Goal: Task Accomplishment & Management: Manage account settings

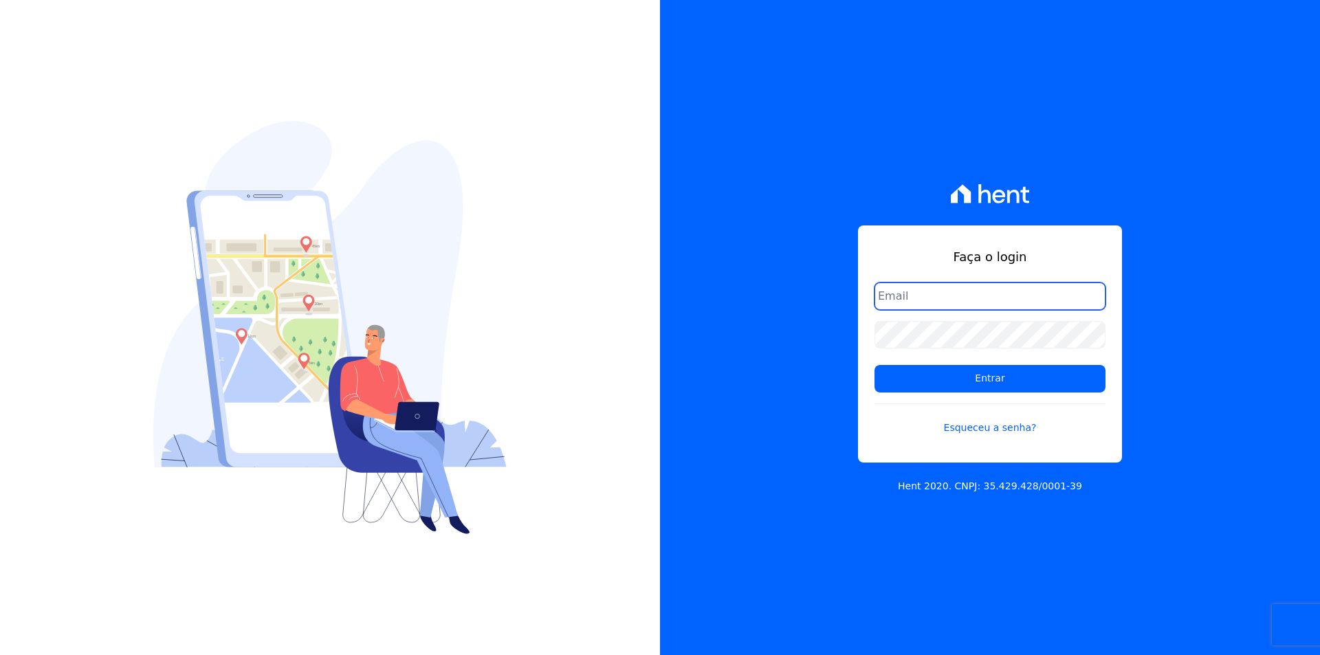
click at [1008, 304] on input "email" at bounding box center [989, 295] width 231 height 27
click at [857, 334] on div "Faça o login Entrar Esqueceu a senha? Hent 2020. CNPJ: 35.429.428/0001-39" at bounding box center [990, 327] width 660 height 655
click at [948, 302] on input "email" at bounding box center [989, 295] width 231 height 27
type input "f"
type input "gondim.camila@gmail.com"
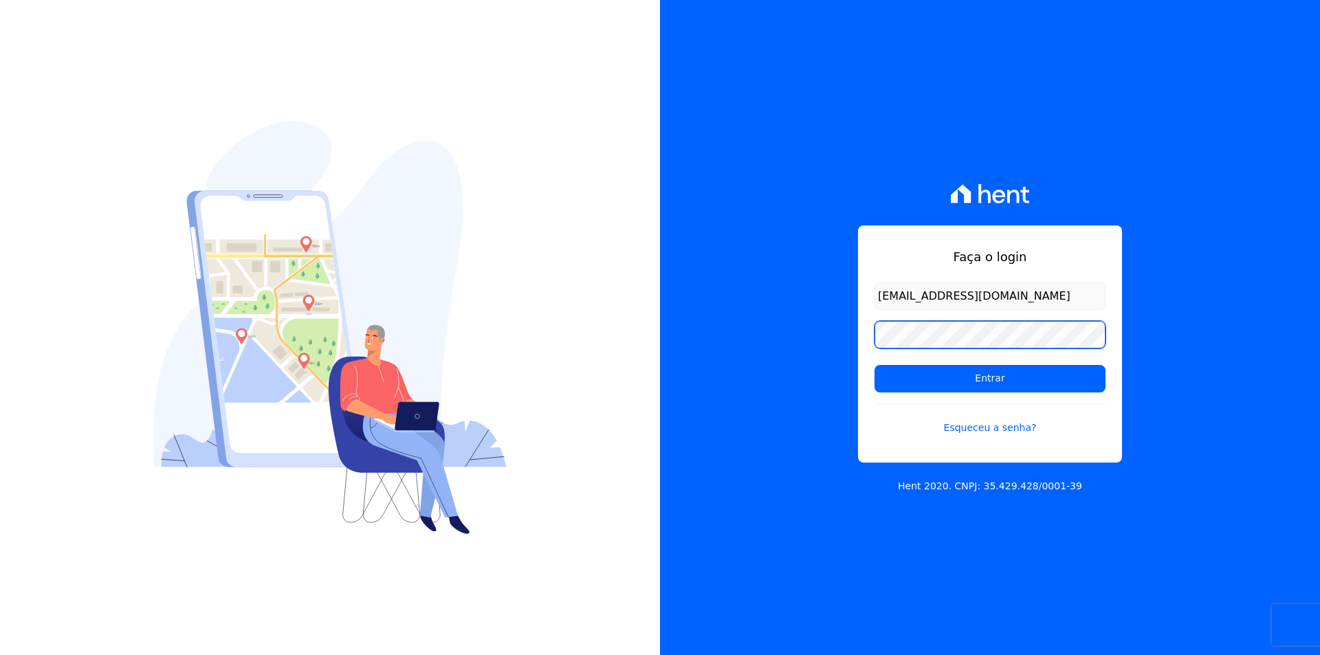
click at [874, 365] on input "Entrar" at bounding box center [989, 378] width 231 height 27
click at [643, 379] on div "Faça o login gondim.camila@gmail.com Entrar Esqueceu a senha? Hent 2020. CNPJ: …" at bounding box center [660, 327] width 1320 height 655
click at [874, 365] on input "Entrar" at bounding box center [989, 378] width 231 height 27
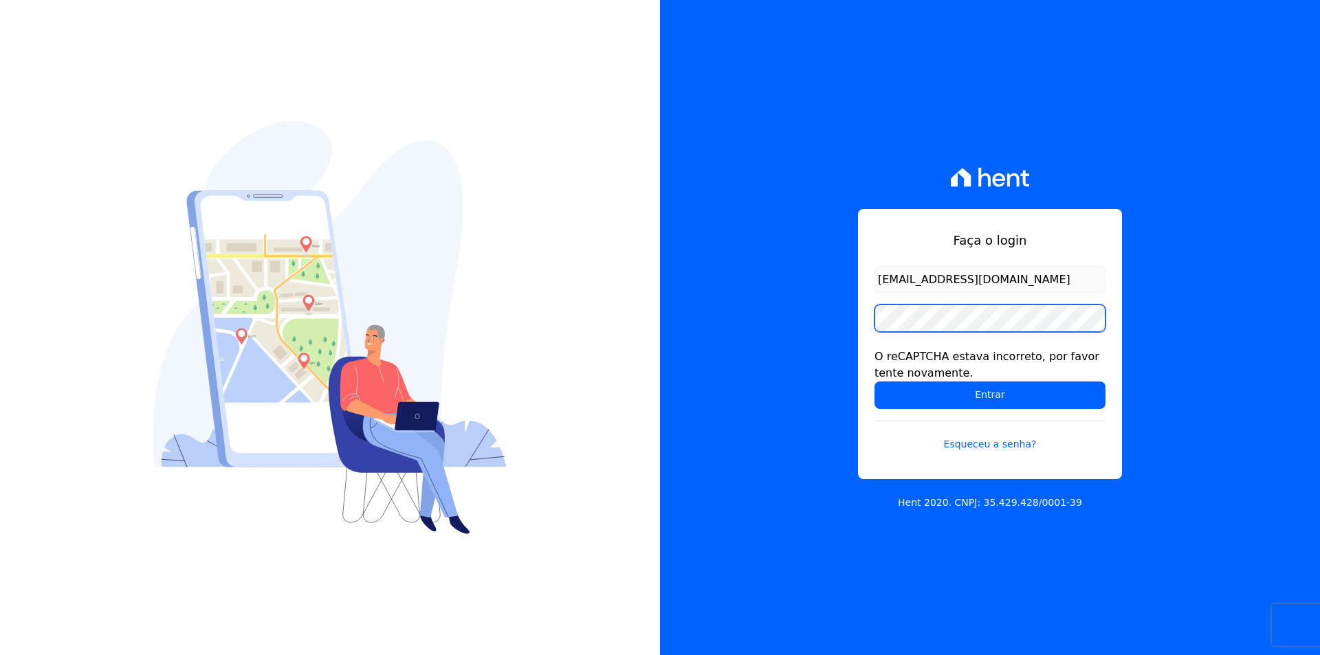
click at [874, 381] on input "Entrar" at bounding box center [989, 394] width 231 height 27
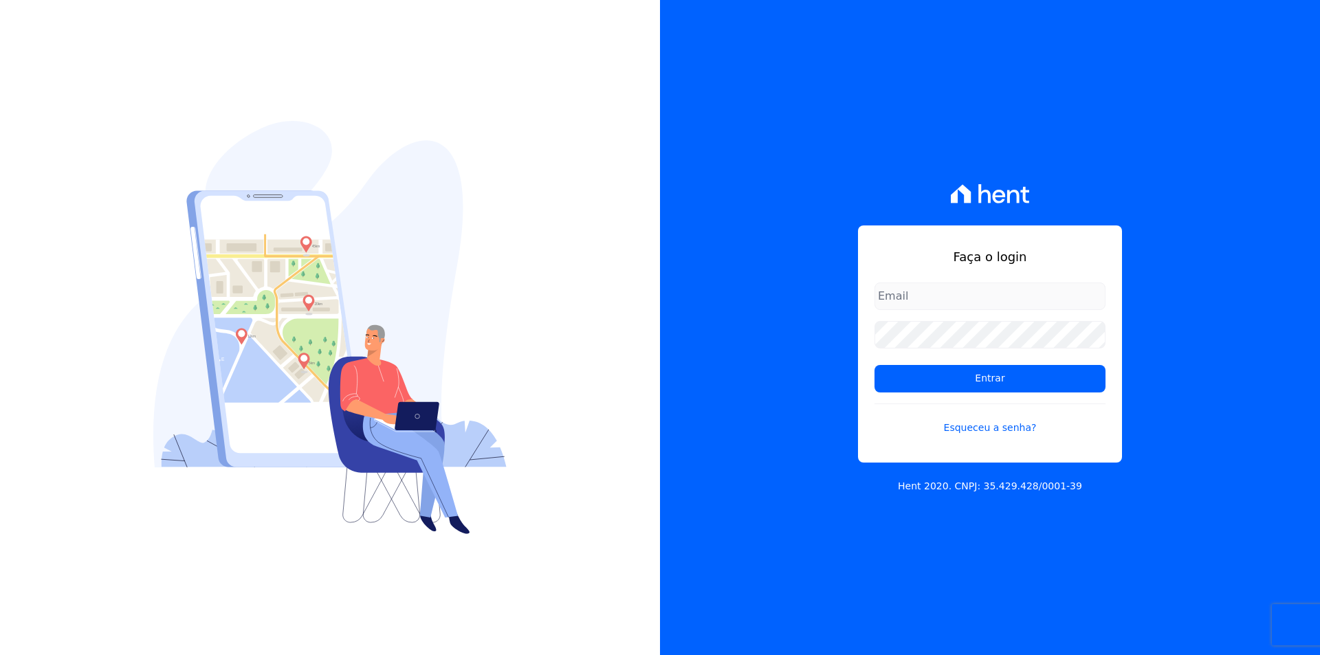
click at [991, 304] on input "email" at bounding box center [989, 295] width 231 height 27
type input "[DOMAIN_NAME][EMAIL_ADDRESS][DOMAIN_NAME]"
click at [874, 365] on input "Entrar" at bounding box center [989, 378] width 231 height 27
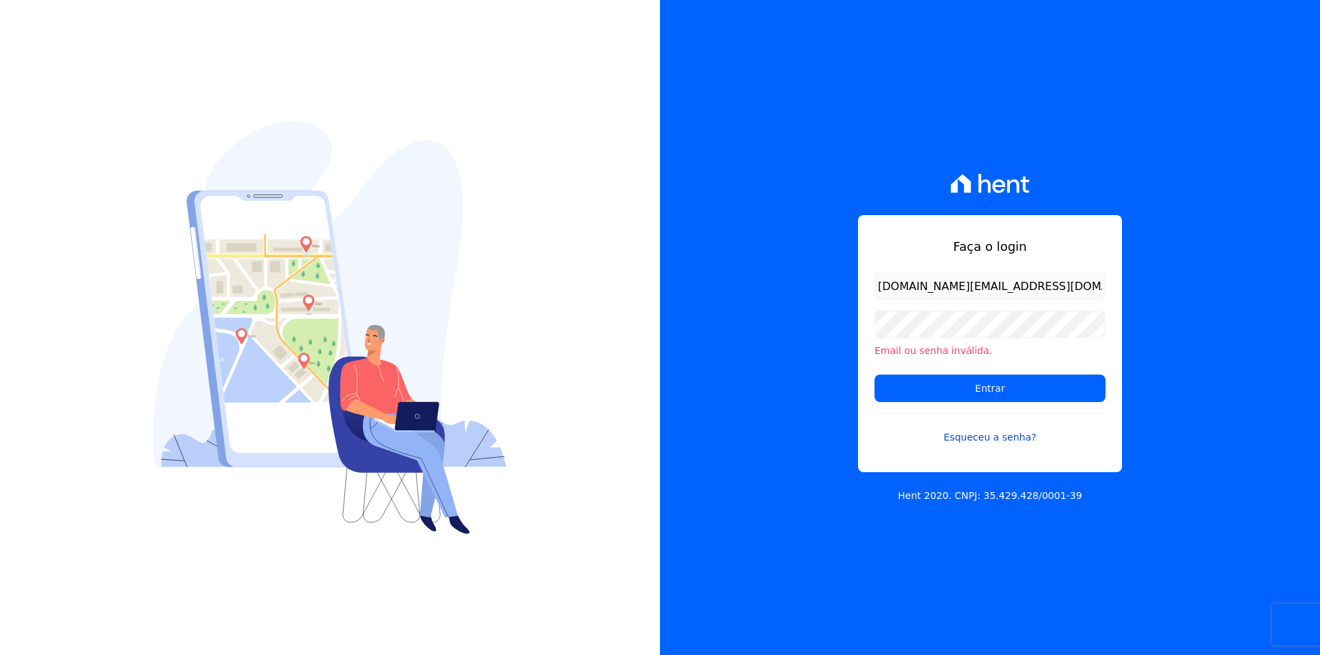
click at [987, 439] on link "Esqueceu a senha?" at bounding box center [989, 429] width 231 height 32
drag, startPoint x: 995, startPoint y: 287, endPoint x: 267, endPoint y: 392, distance: 734.7
click at [554, 358] on div "Faça o login fabiodri.fr@gmail.com Email ou senha inválida. Entrar Esqueceu a s…" at bounding box center [660, 327] width 1320 height 655
type input "gondim.camila@gmail.com"
click at [874, 375] on input "Entrar" at bounding box center [989, 388] width 231 height 27
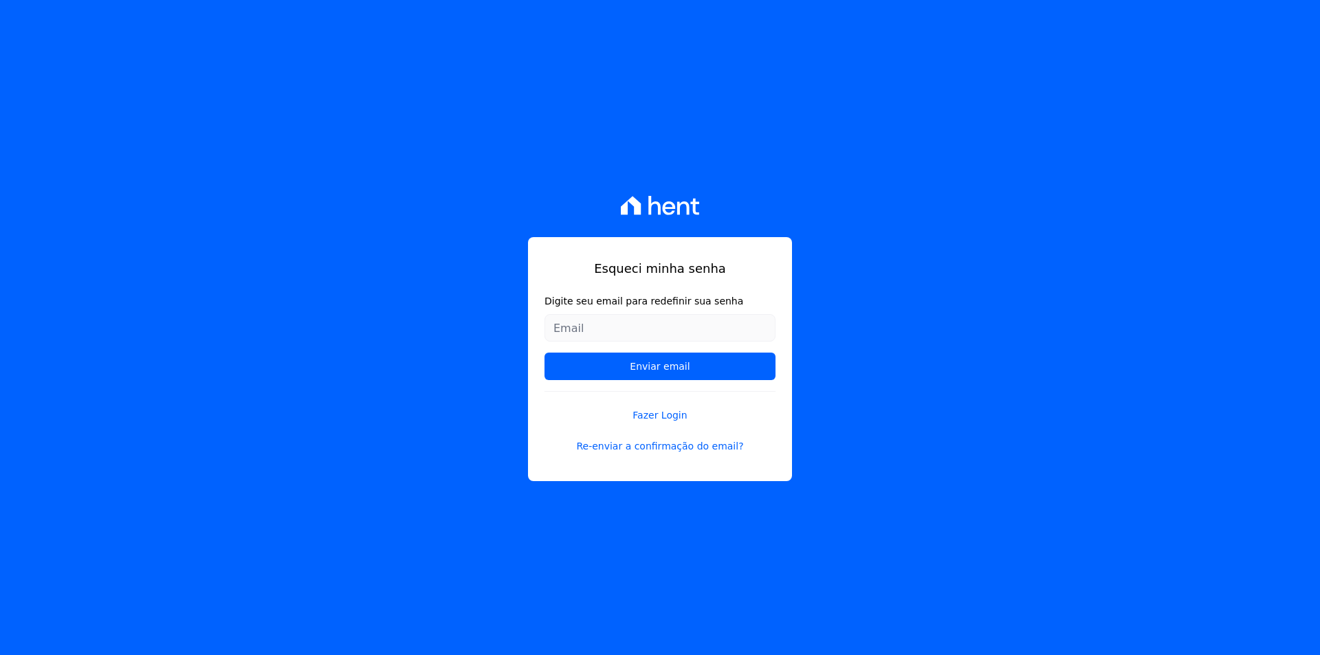
click at [643, 331] on input "Digite seu email para redefinir sua senha" at bounding box center [659, 327] width 231 height 27
type input "gondim.camila@gmail.com"
click at [544, 353] on input "Enviar email" at bounding box center [659, 366] width 231 height 27
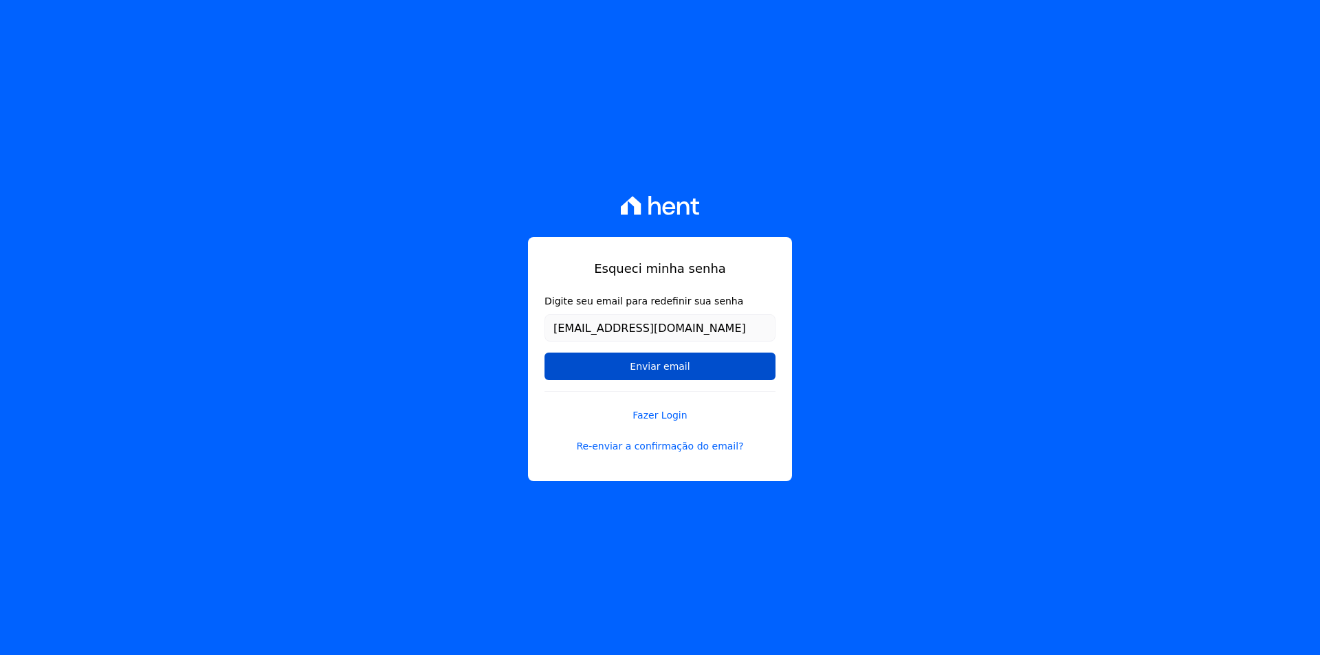
click at [670, 362] on input "Enviar email" at bounding box center [659, 366] width 231 height 27
click at [654, 368] on input "Enviar email" at bounding box center [659, 366] width 231 height 27
click at [695, 368] on input "Enviar email" at bounding box center [659, 366] width 231 height 27
click at [674, 372] on input "Enviar email" at bounding box center [659, 366] width 231 height 27
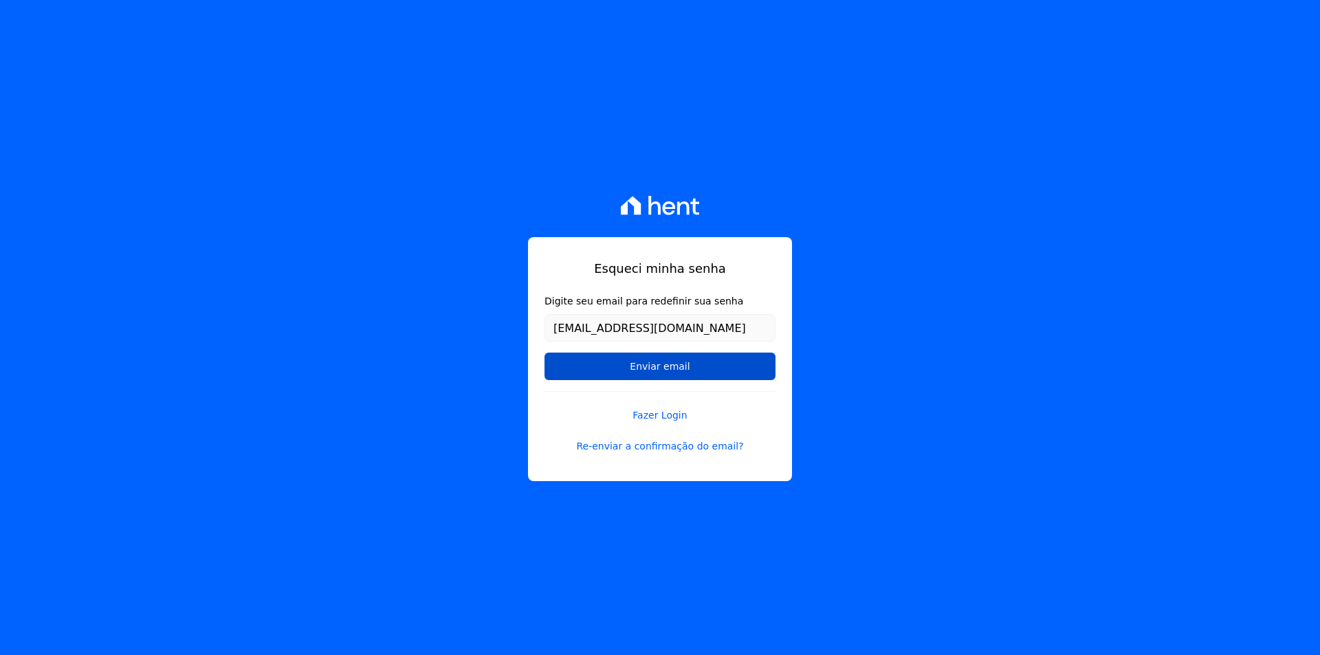
click at [674, 372] on input "Enviar email" at bounding box center [659, 366] width 231 height 27
click at [673, 370] on input "Enviar email" at bounding box center [659, 366] width 231 height 27
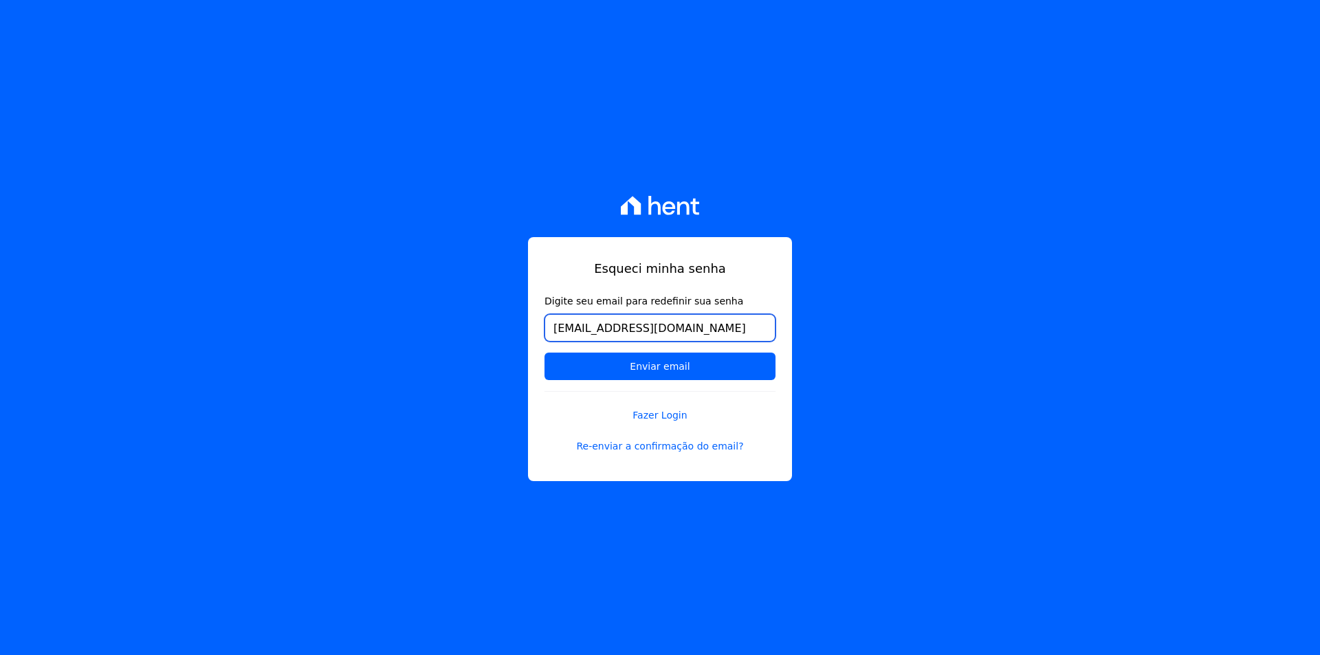
click at [713, 327] on input "[EMAIL_ADDRESS][DOMAIN_NAME]" at bounding box center [659, 327] width 231 height 27
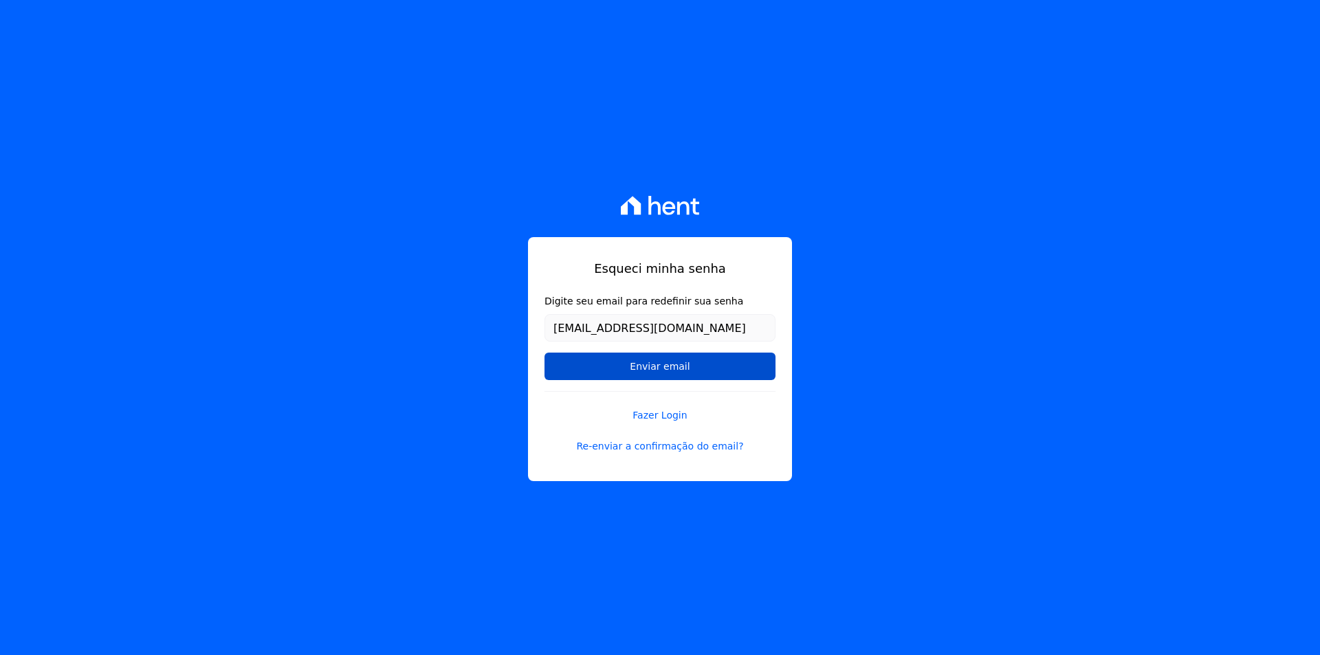
click at [669, 371] on input "Enviar email" at bounding box center [659, 366] width 231 height 27
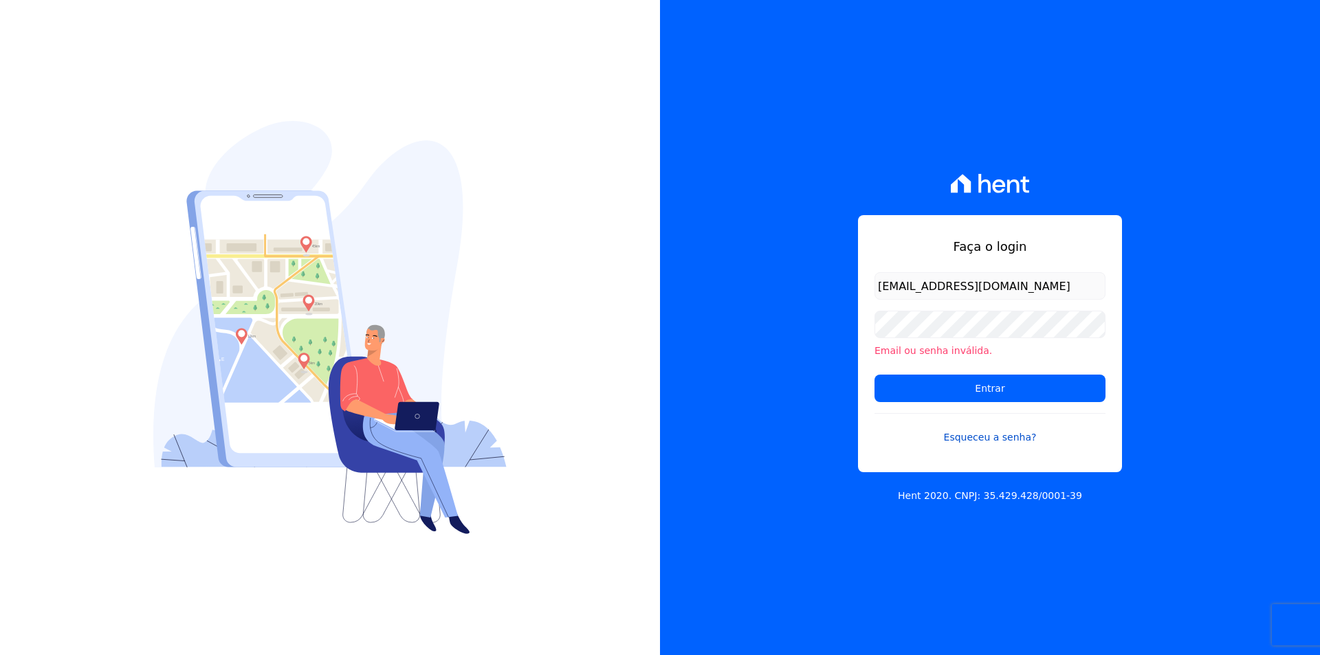
click at [1024, 436] on link "Esqueceu a senha?" at bounding box center [989, 429] width 231 height 32
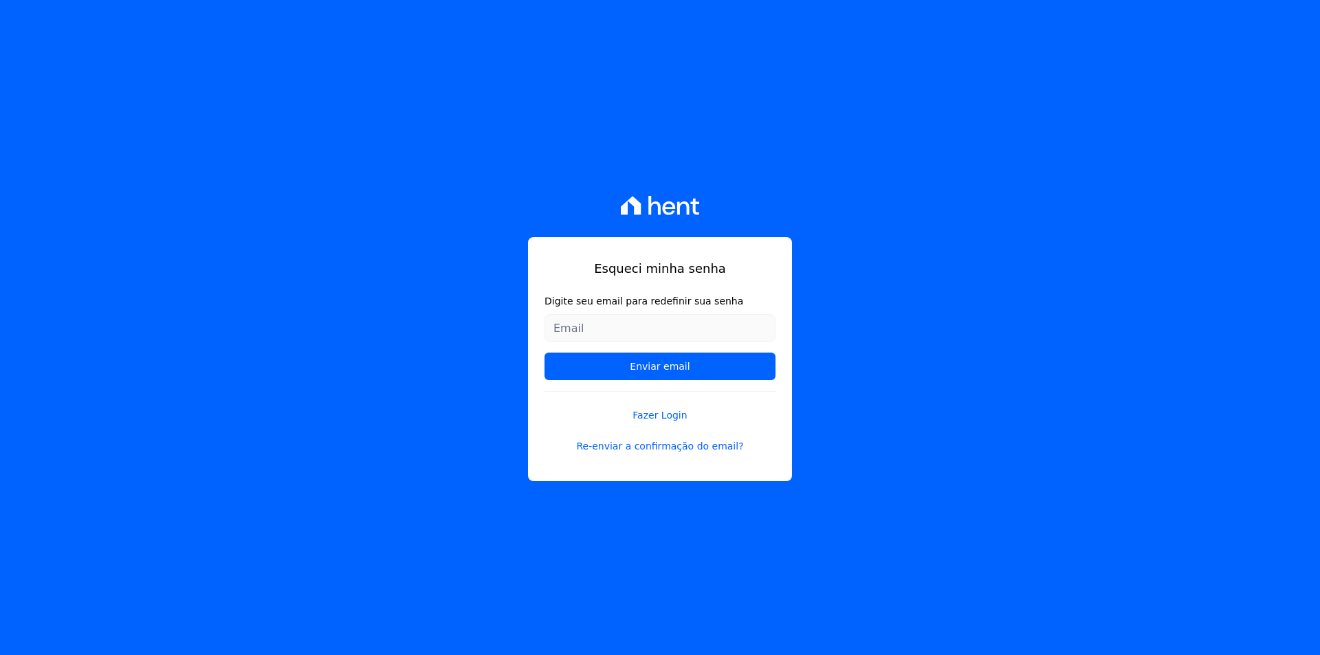
click at [656, 329] on input "Digite seu email para redefinir sua senha" at bounding box center [659, 327] width 231 height 27
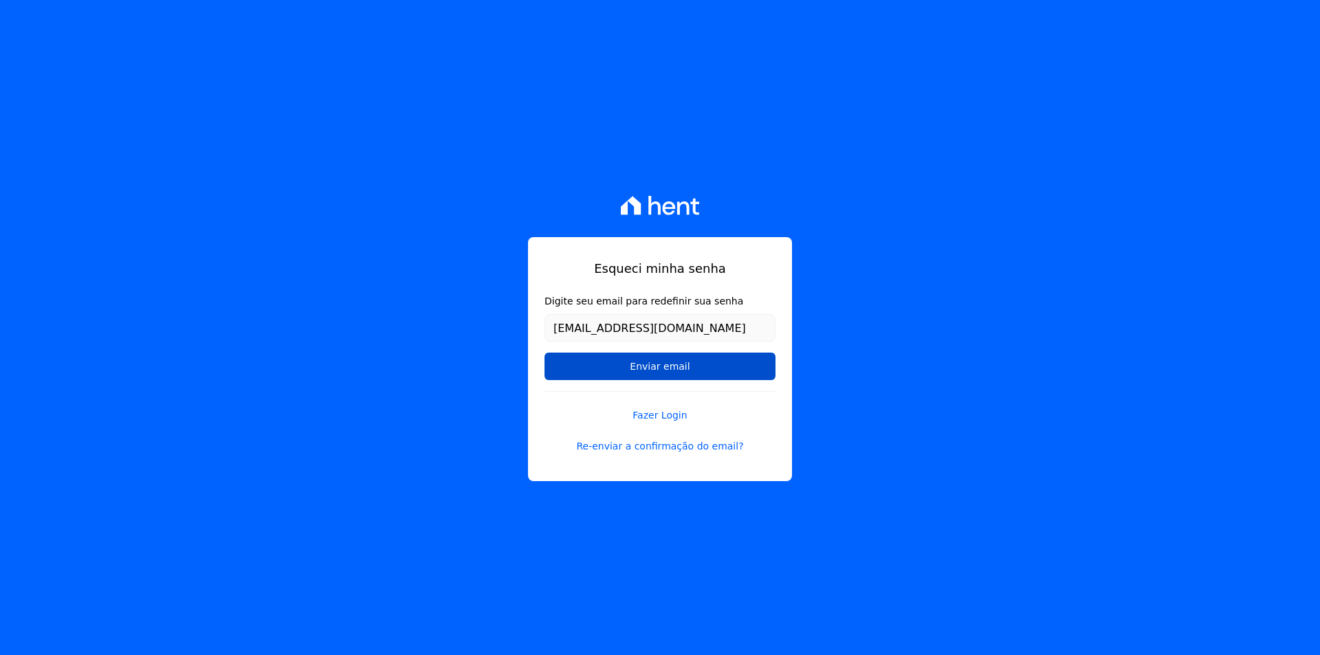
type input "[EMAIL_ADDRESS][DOMAIN_NAME]"
click at [645, 371] on input "Enviar email" at bounding box center [659, 366] width 231 height 27
click at [644, 371] on input "Enviar email" at bounding box center [659, 366] width 231 height 27
click at [643, 371] on input "Enviar email" at bounding box center [659, 366] width 231 height 27
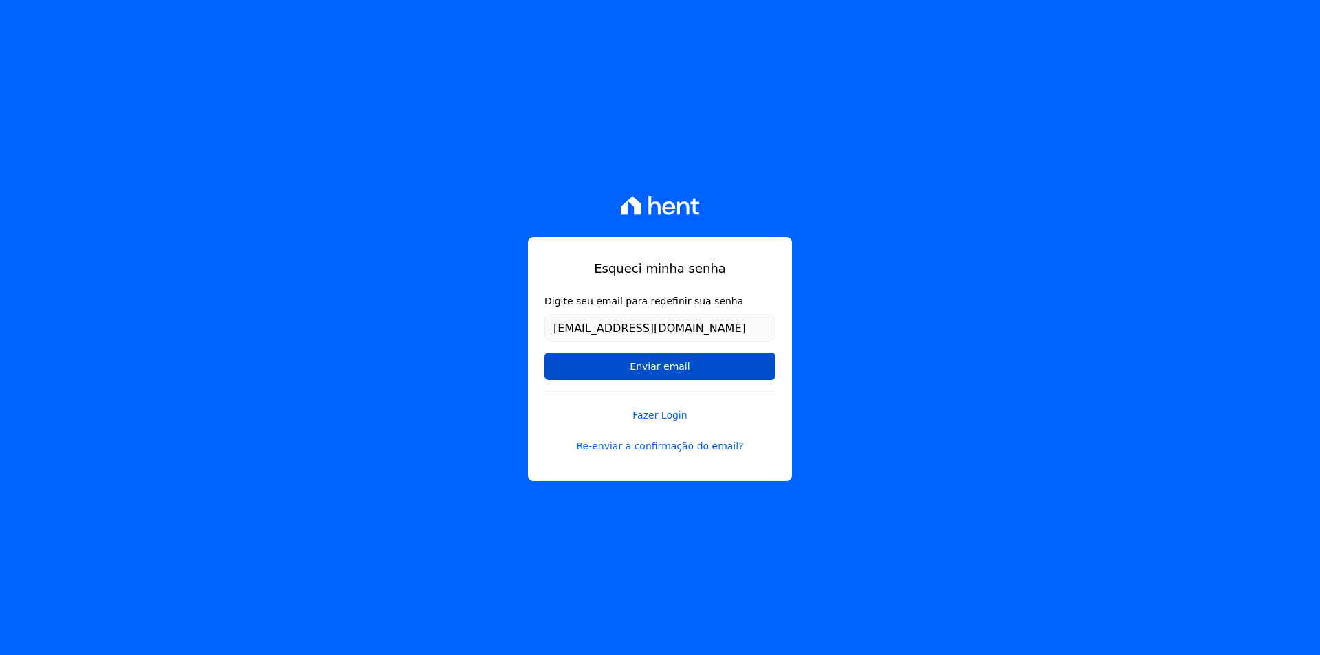
click at [643, 371] on input "Enviar email" at bounding box center [659, 366] width 231 height 27
click at [643, 368] on input "Enviar email" at bounding box center [659, 366] width 231 height 27
click at [643, 366] on input "Enviar email" at bounding box center [659, 366] width 231 height 27
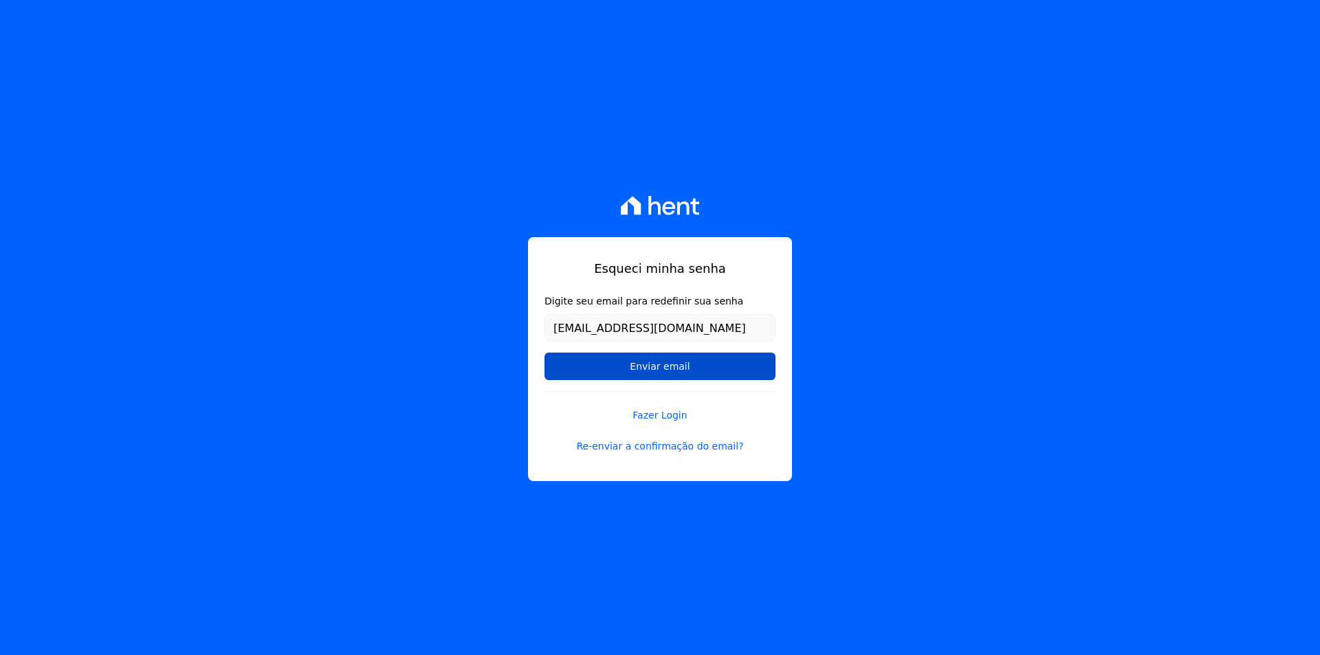
click at [645, 364] on input "Enviar email" at bounding box center [659, 366] width 231 height 27
click at [641, 346] on form "Digite seu email para redefinir sua senha gondim.camila@gmail.com Enviar email" at bounding box center [659, 342] width 231 height 97
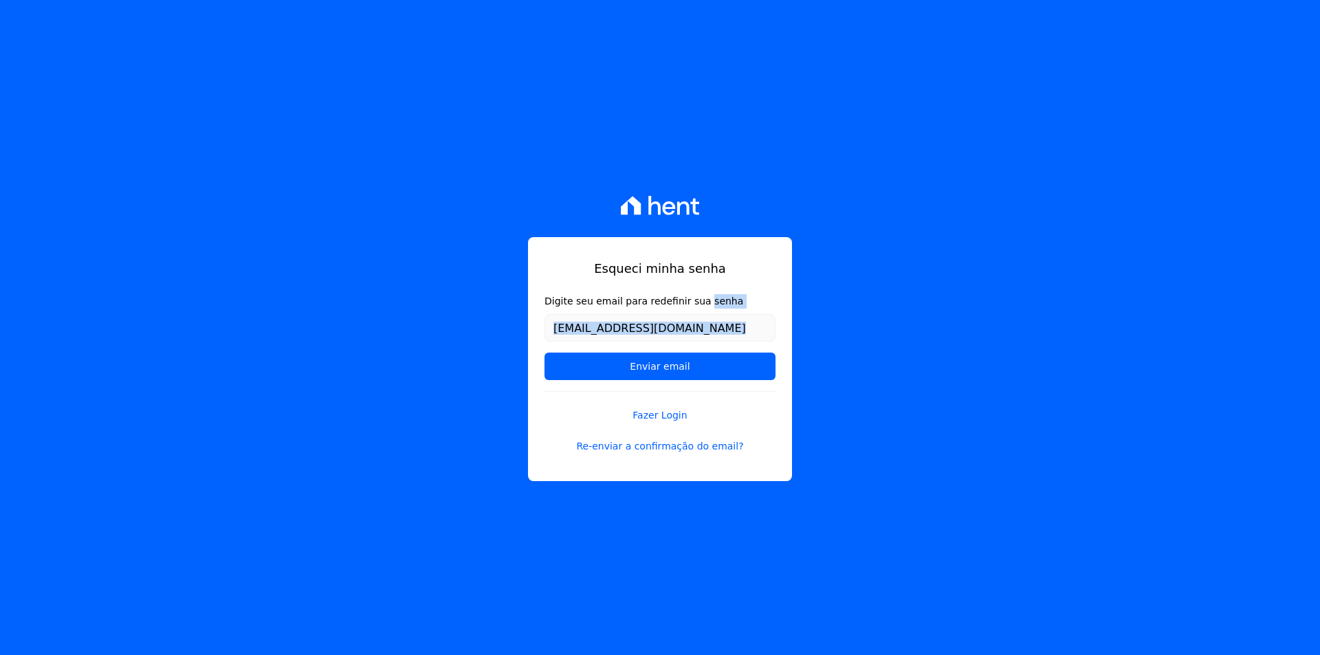
click at [642, 346] on form "Digite seu email para redefinir sua senha gondim.camila@gmail.com Enviar email" at bounding box center [659, 342] width 231 height 97
click at [671, 364] on input "Enviar email" at bounding box center [659, 366] width 231 height 27
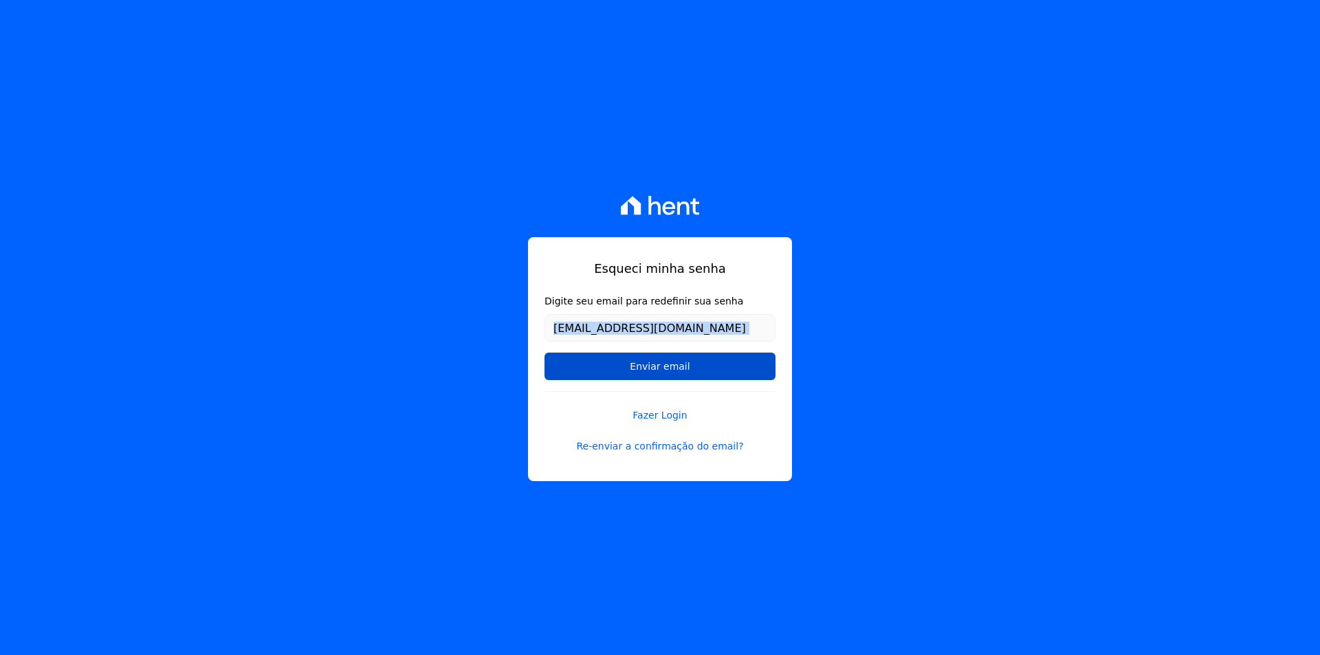
click at [672, 364] on input "Enviar email" at bounding box center [659, 366] width 231 height 27
click at [629, 444] on link "Re-enviar a confirmação do email?" at bounding box center [659, 446] width 231 height 14
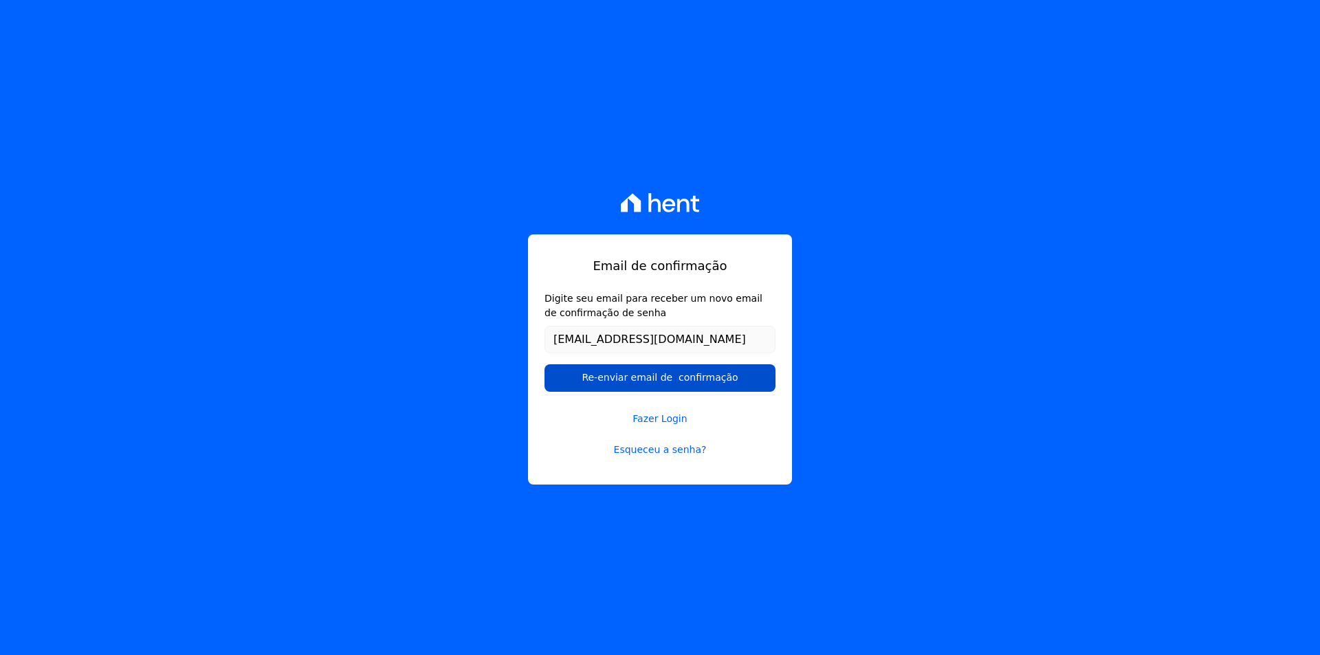
type input "[EMAIL_ADDRESS][DOMAIN_NAME]"
click at [648, 387] on input "Re-enviar email de confirmação" at bounding box center [659, 377] width 231 height 27
click at [648, 379] on input "Re-enviar email de confirmação" at bounding box center [659, 377] width 231 height 27
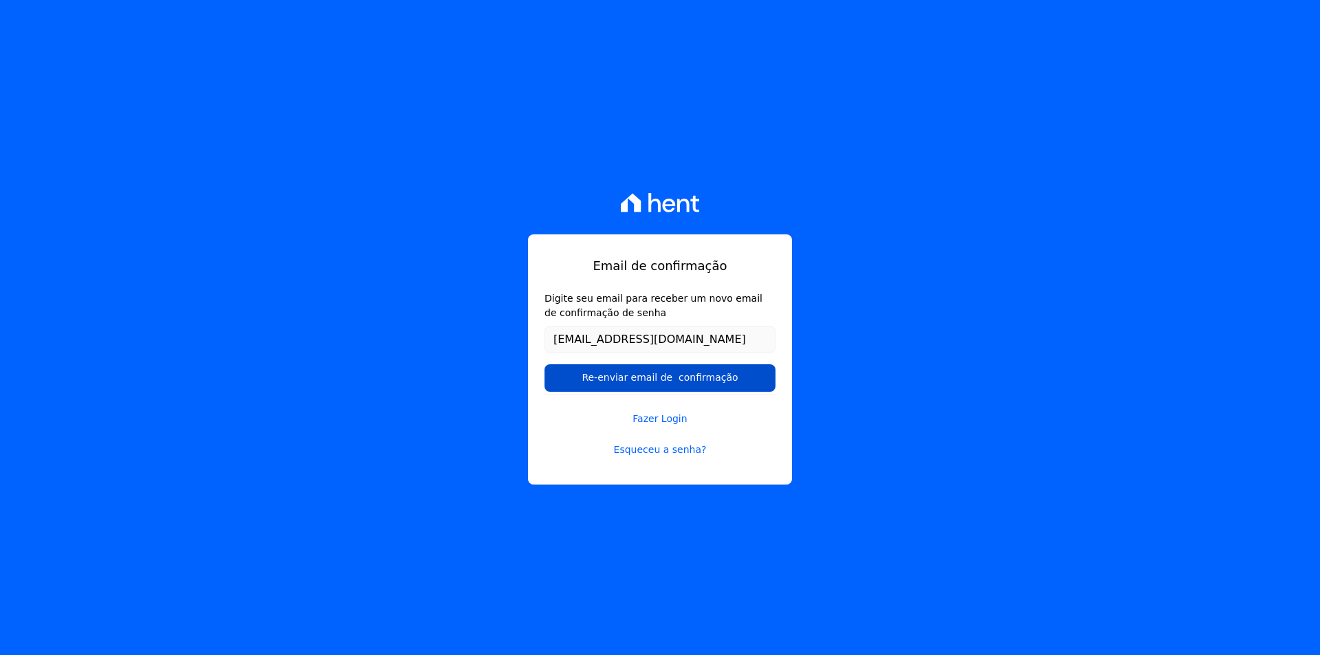
click at [648, 378] on input "Re-enviar email de confirmação" at bounding box center [659, 377] width 231 height 27
click at [544, 364] on input "Re-enviar email de confirmação" at bounding box center [659, 377] width 231 height 27
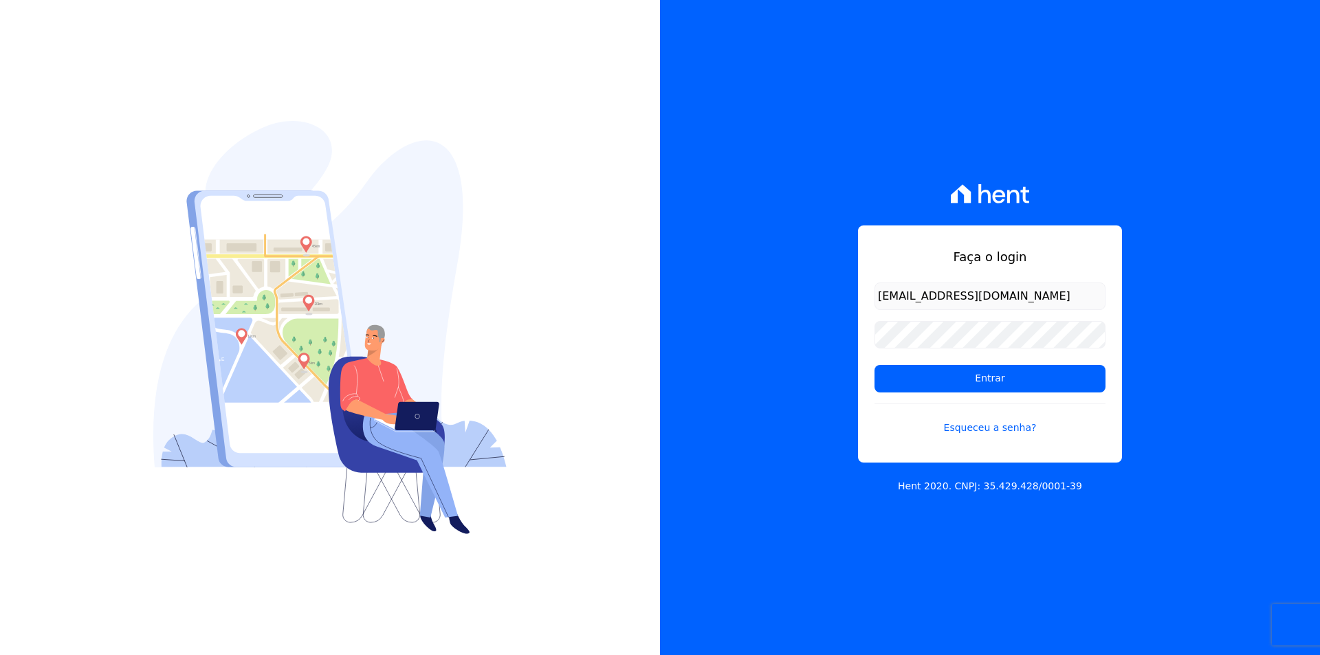
click at [984, 191] on icon at bounding box center [984, 193] width 12 height 19
click at [986, 314] on form "Entrar Esqueceu a senha?" at bounding box center [989, 366] width 231 height 169
click at [982, 294] on input "email" at bounding box center [989, 295] width 231 height 27
type input "[EMAIL_ADDRESS][DOMAIN_NAME]"
click at [874, 365] on input "Entrar" at bounding box center [989, 378] width 231 height 27
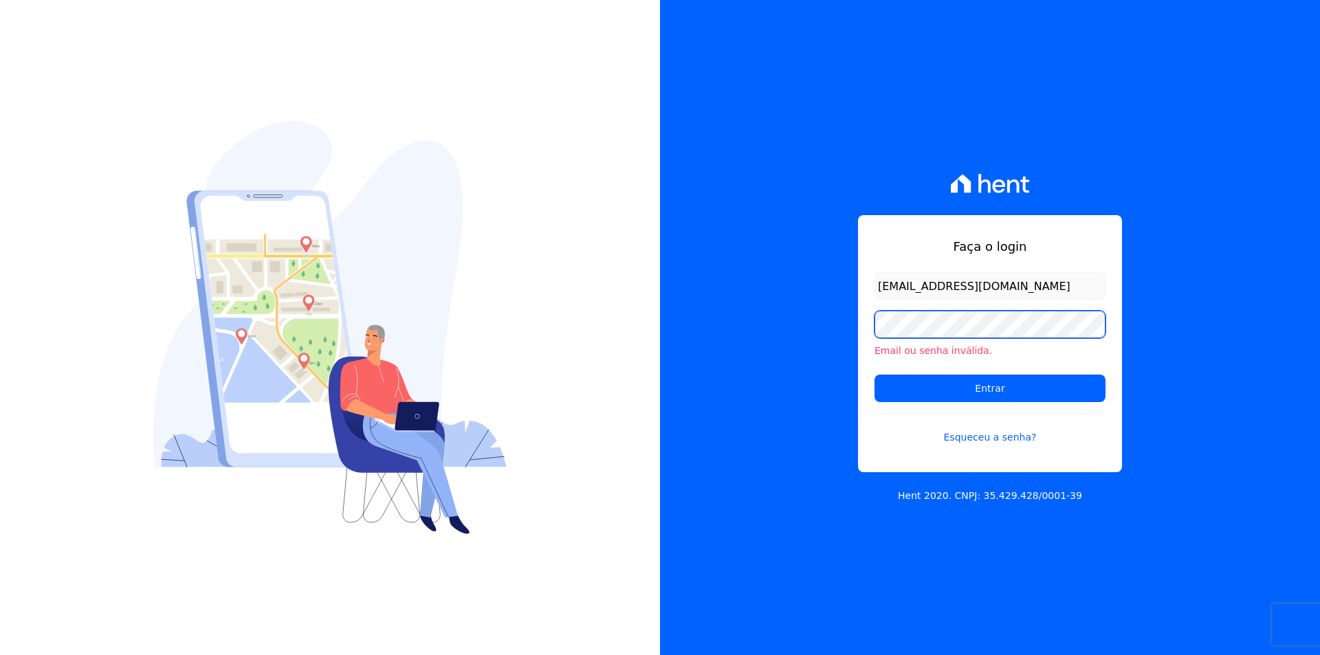
click at [874, 375] on input "Entrar" at bounding box center [989, 388] width 231 height 27
